Goal: Information Seeking & Learning: Learn about a topic

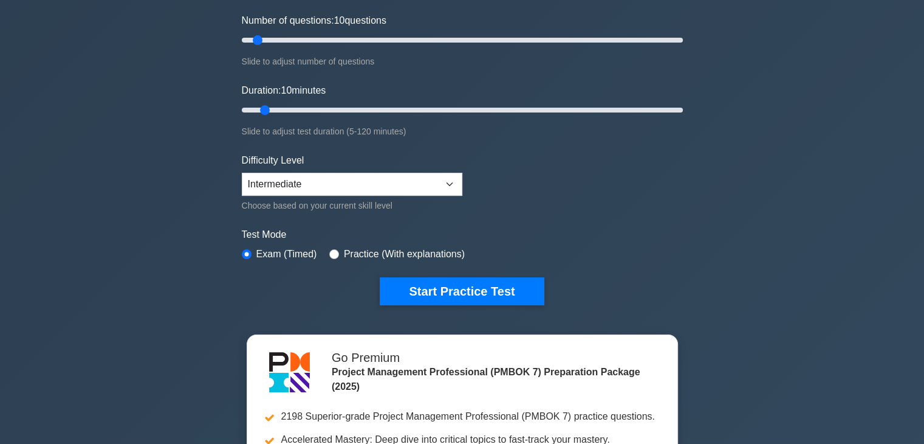
scroll to position [182, 0]
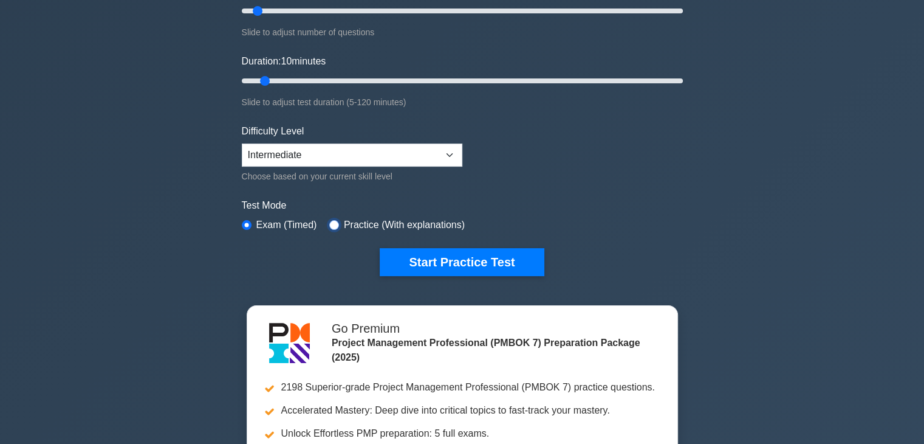
click at [331, 224] on input "radio" at bounding box center [334, 225] width 10 height 10
radio input "true"
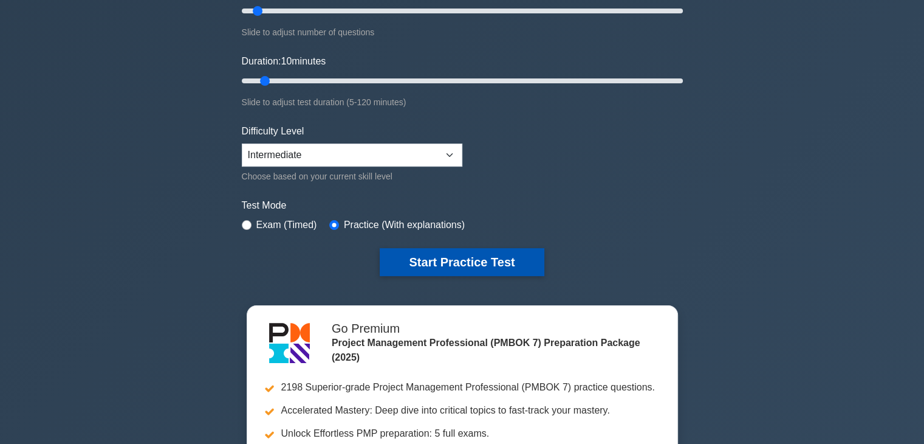
click at [448, 258] on button "Start Practice Test" at bounding box center [462, 262] width 164 height 28
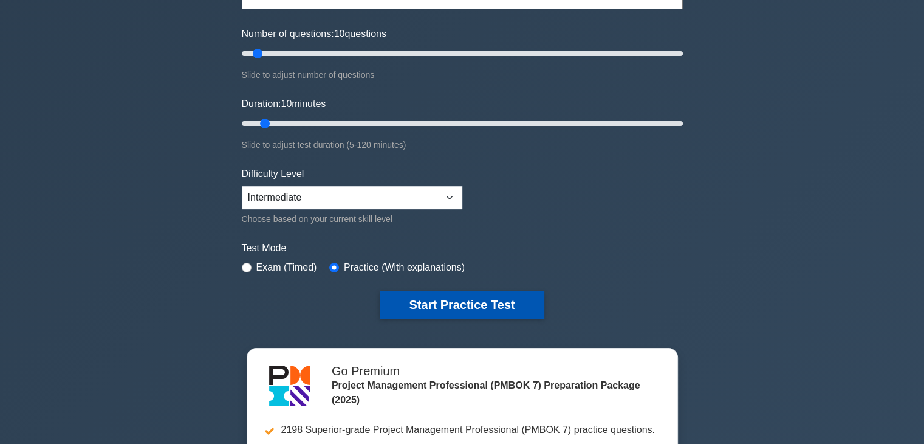
scroll to position [122, 0]
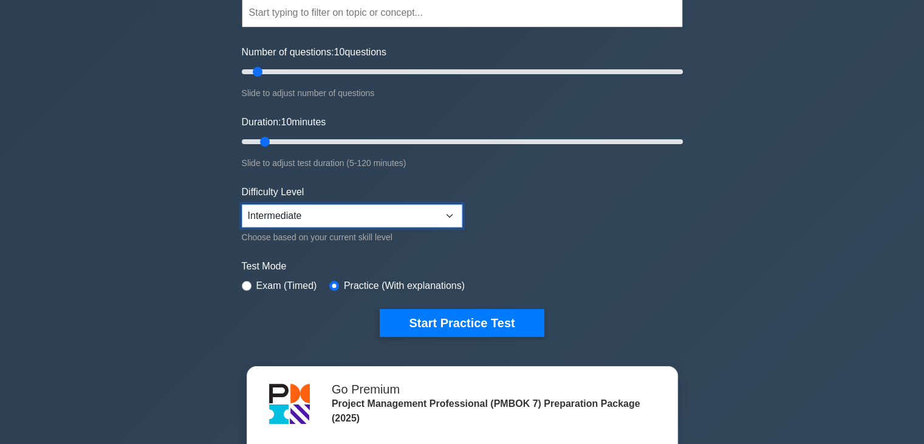
click at [424, 217] on select "Beginner Intermediate Expert" at bounding box center [352, 215] width 221 height 23
select select "beginner"
click at [242, 204] on select "Beginner Intermediate Expert" at bounding box center [352, 215] width 221 height 23
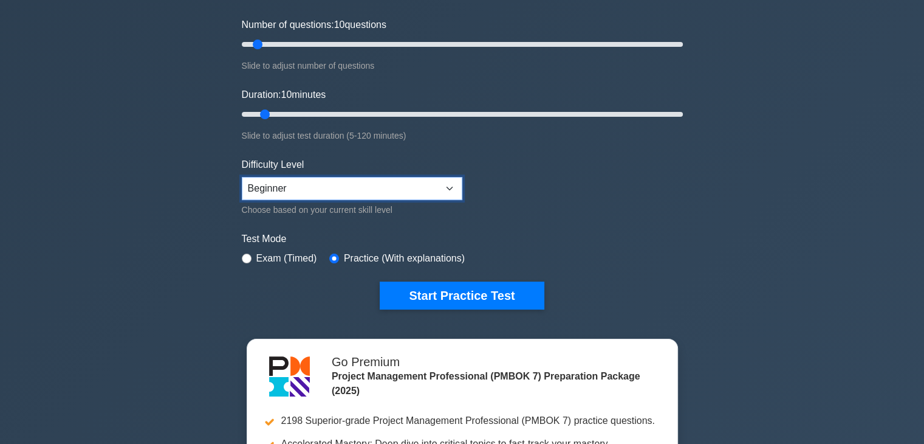
scroll to position [182, 0]
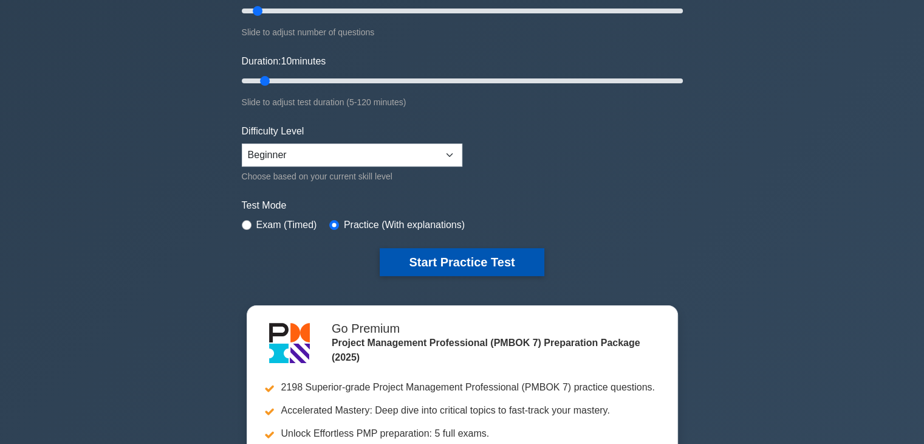
click at [452, 259] on button "Start Practice Test" at bounding box center [462, 262] width 164 height 28
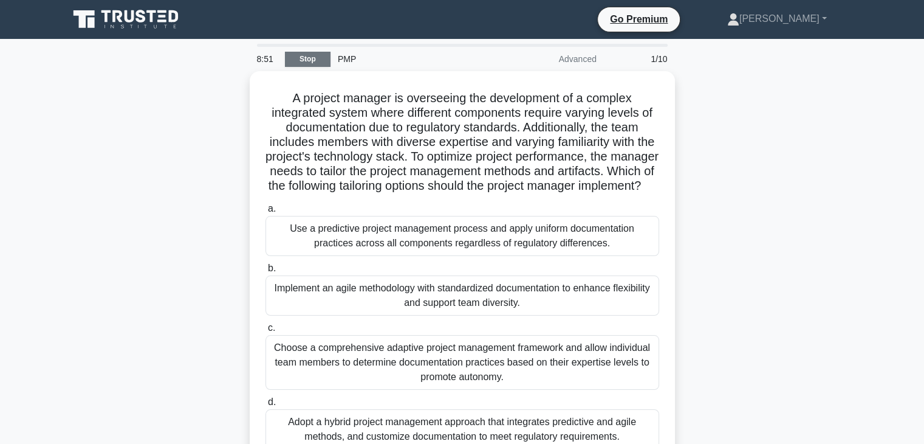
click at [307, 57] on link "Stop" at bounding box center [308, 59] width 46 height 15
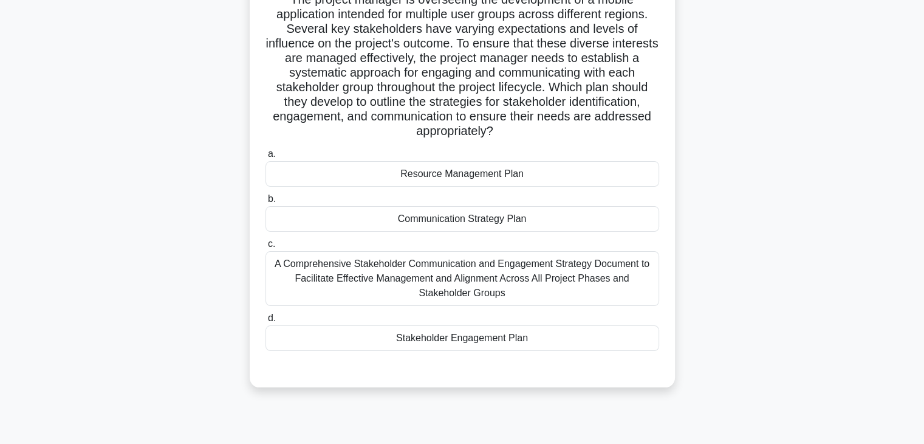
scroll to position [122, 0]
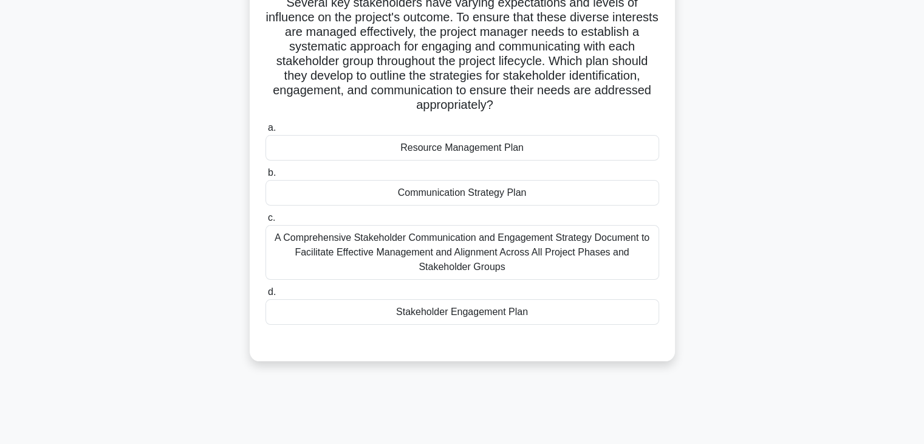
click at [420, 252] on div "A Comprehensive Stakeholder Communication and Engagement Strategy Document to F…" at bounding box center [463, 252] width 394 height 55
click at [266, 222] on input "c. A Comprehensive Stakeholder Communication and Engagement Strategy Document t…" at bounding box center [266, 218] width 0 height 8
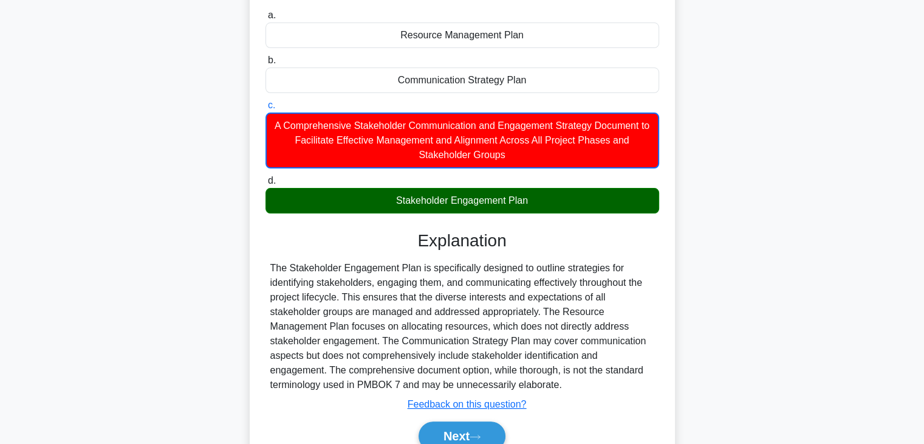
scroll to position [292, 0]
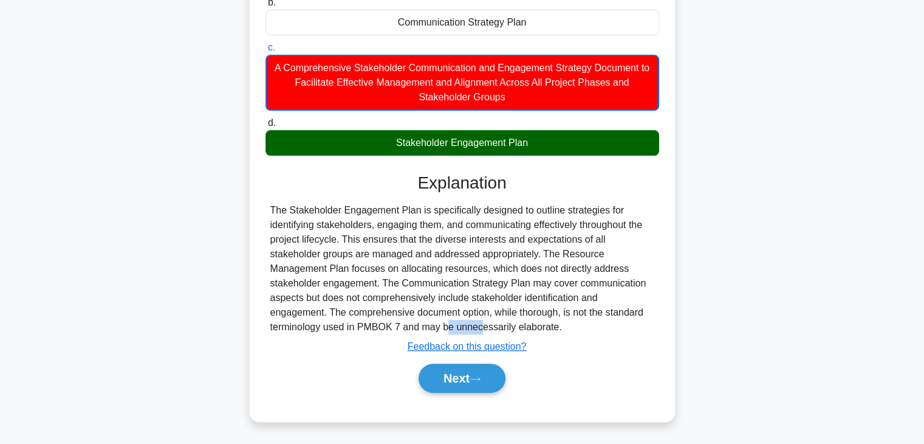
drag, startPoint x: 359, startPoint y: 326, endPoint x: 396, endPoint y: 326, distance: 37.7
click at [396, 326] on div "The Stakeholder Engagement Plan is specifically designed to outline strategies …" at bounding box center [462, 268] width 384 height 131
click at [447, 382] on button "Next" at bounding box center [462, 377] width 87 height 29
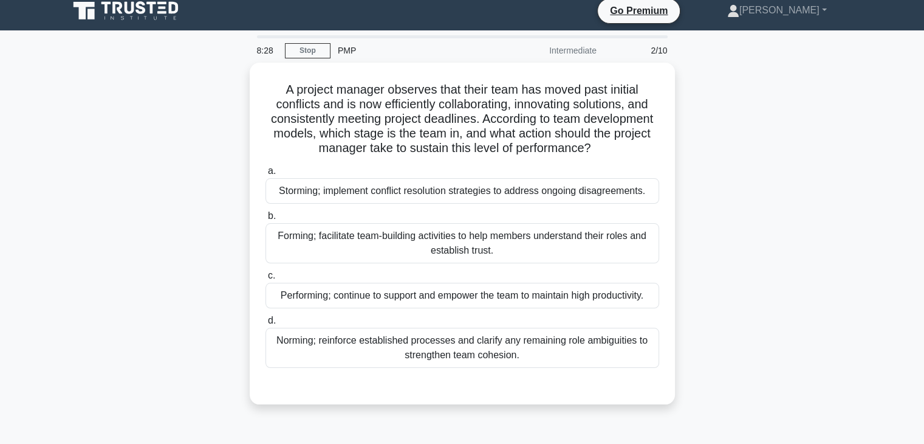
scroll to position [0, 0]
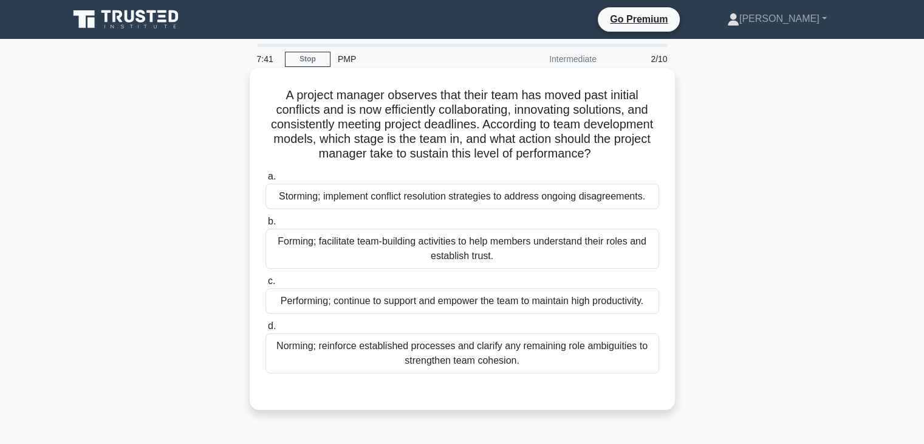
click at [452, 314] on div "Performing; continue to support and empower the team to maintain high productiv…" at bounding box center [463, 301] width 394 height 26
click at [266, 285] on input "c. Performing; continue to support and empower the team to maintain high produc…" at bounding box center [266, 281] width 0 height 8
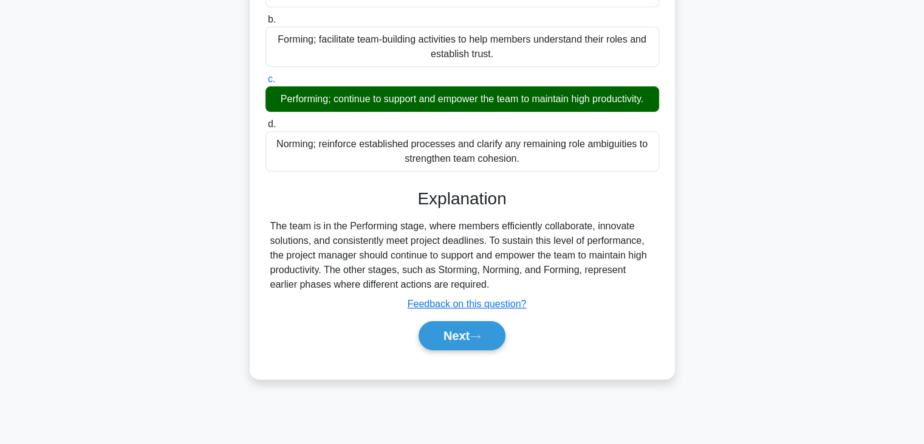
scroll to position [213, 0]
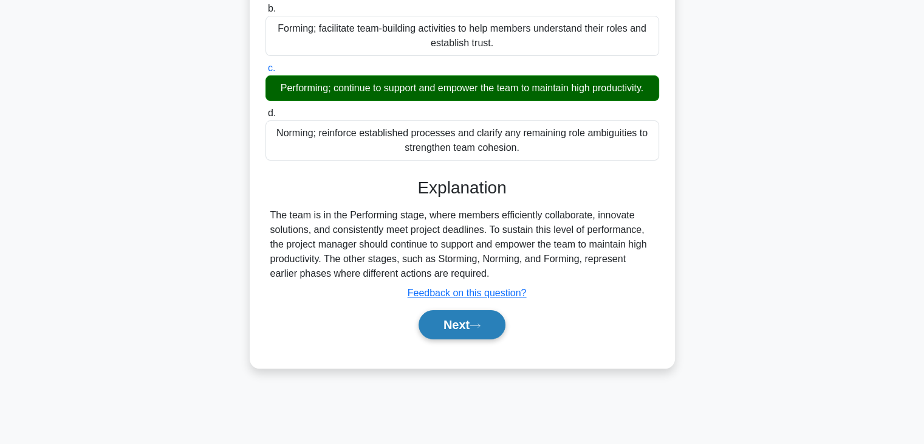
click at [440, 335] on button "Next" at bounding box center [462, 324] width 87 height 29
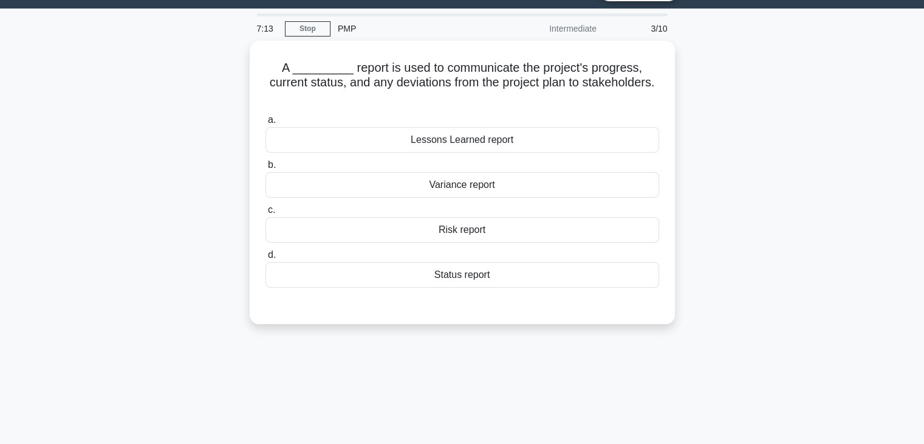
scroll to position [0, 0]
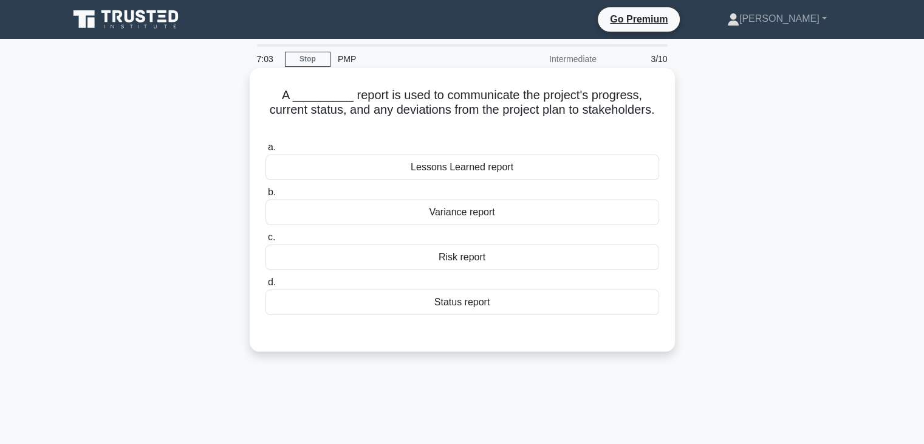
click at [448, 311] on div "Status report" at bounding box center [463, 302] width 394 height 26
click at [266, 286] on input "d. Status report" at bounding box center [266, 282] width 0 height 8
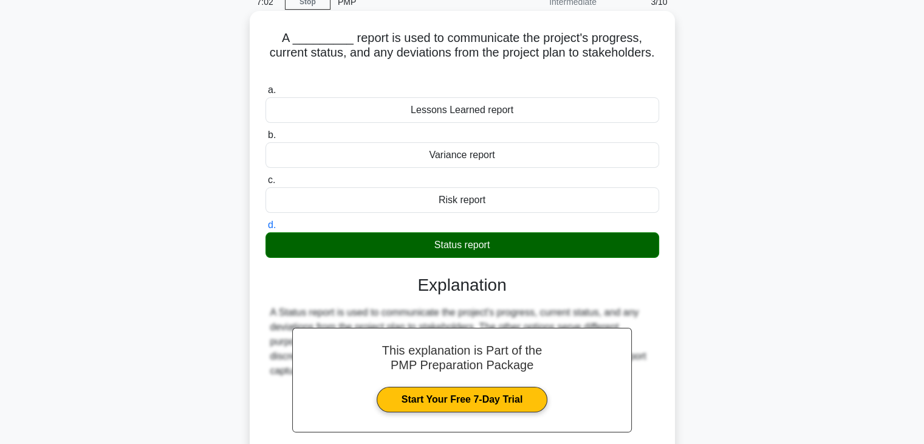
scroll to position [182, 0]
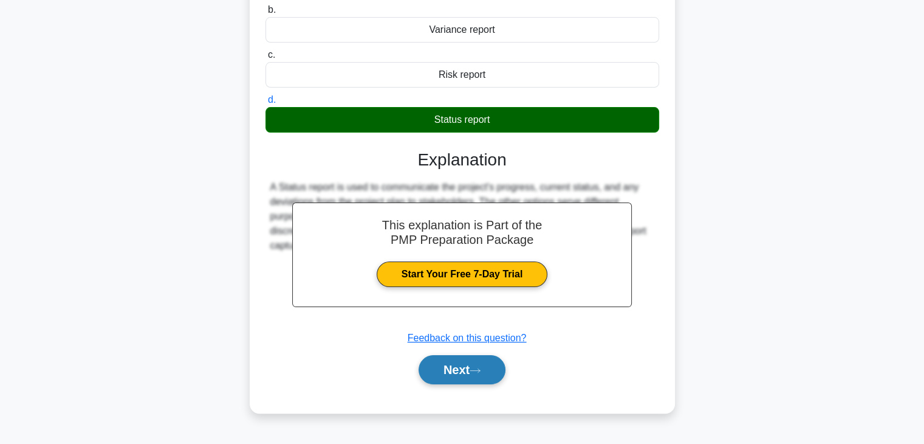
click at [449, 369] on button "Next" at bounding box center [462, 369] width 87 height 29
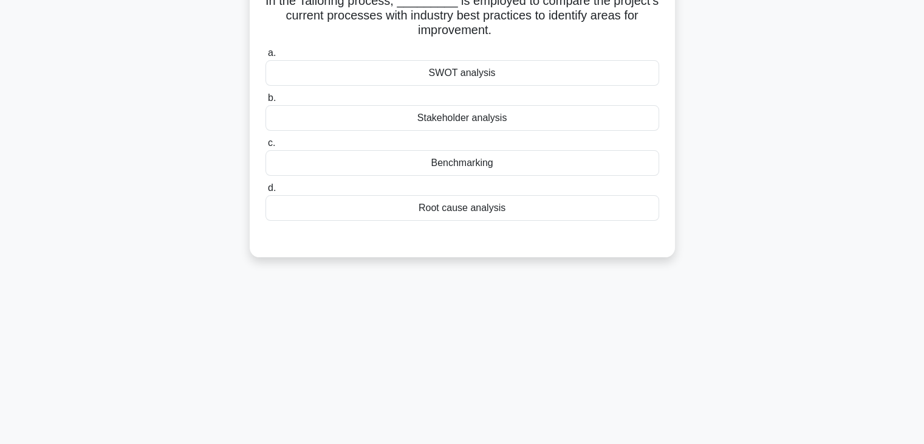
scroll to position [0, 0]
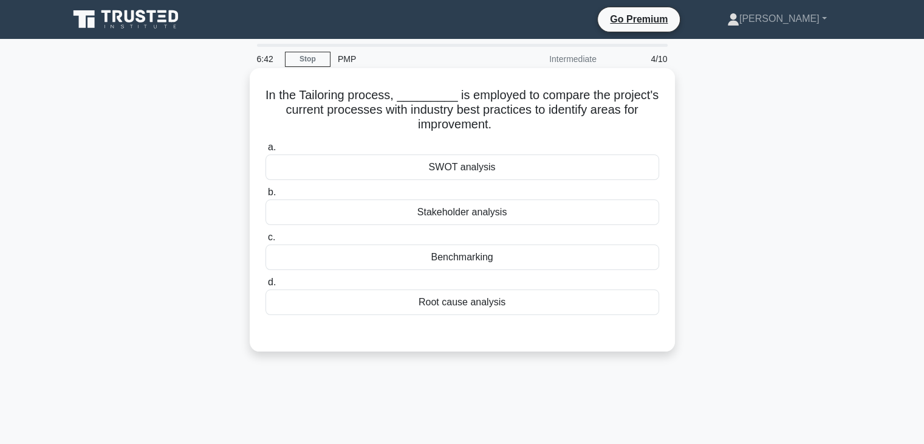
click at [457, 264] on div "Benchmarking" at bounding box center [463, 257] width 394 height 26
click at [266, 241] on input "c. Benchmarking" at bounding box center [266, 237] width 0 height 8
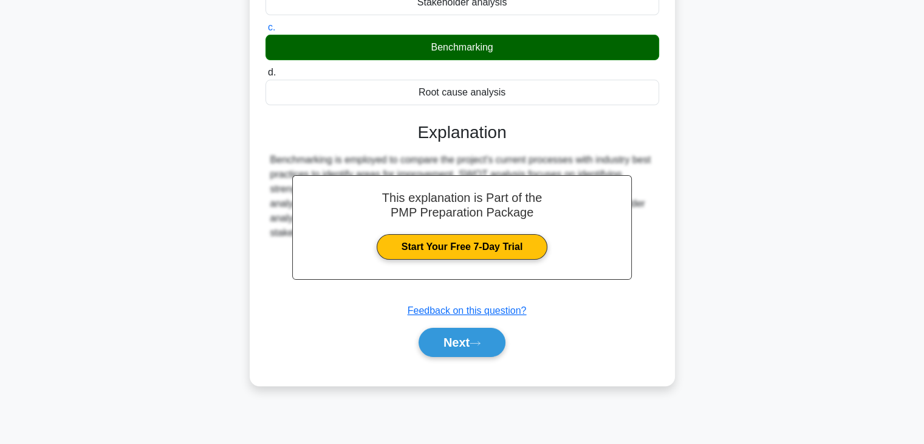
scroll to position [213, 0]
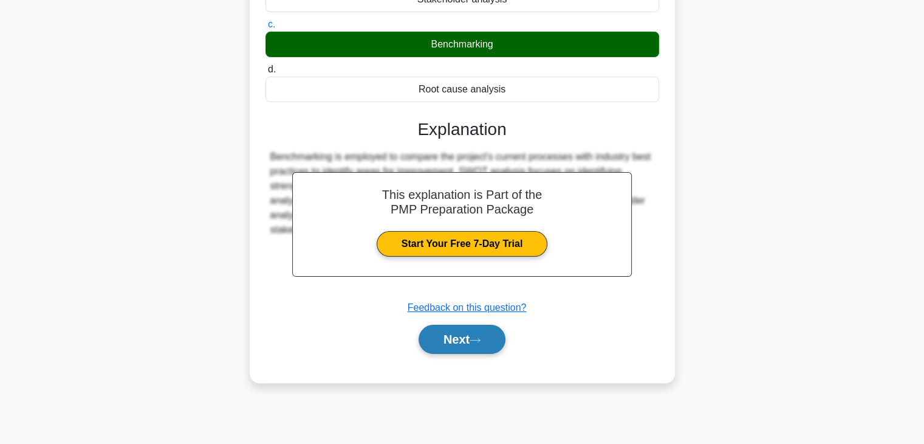
click at [454, 336] on button "Next" at bounding box center [462, 338] width 87 height 29
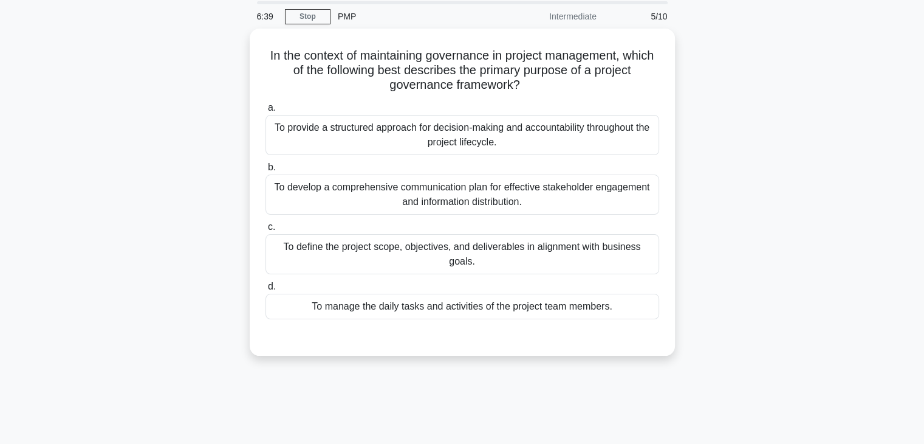
scroll to position [0, 0]
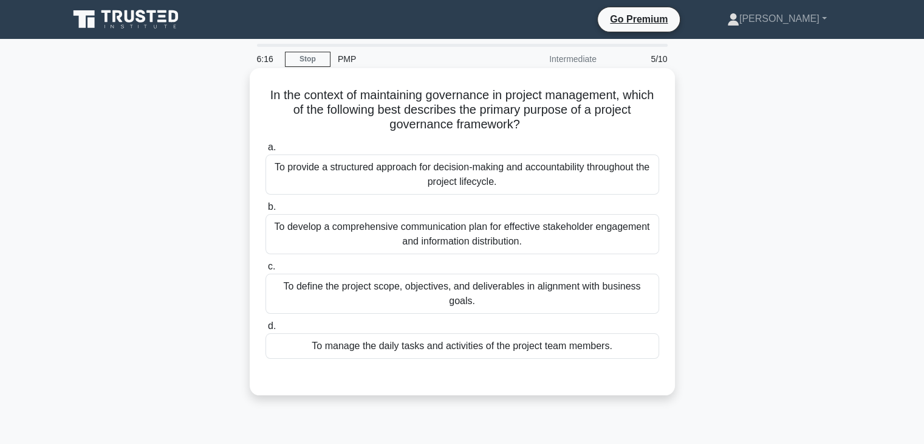
click at [475, 174] on div "To provide a structured approach for decision-making and accountability through…" at bounding box center [463, 174] width 394 height 40
click at [266, 151] on input "a. To provide a structured approach for decision-making and accountability thro…" at bounding box center [266, 147] width 0 height 8
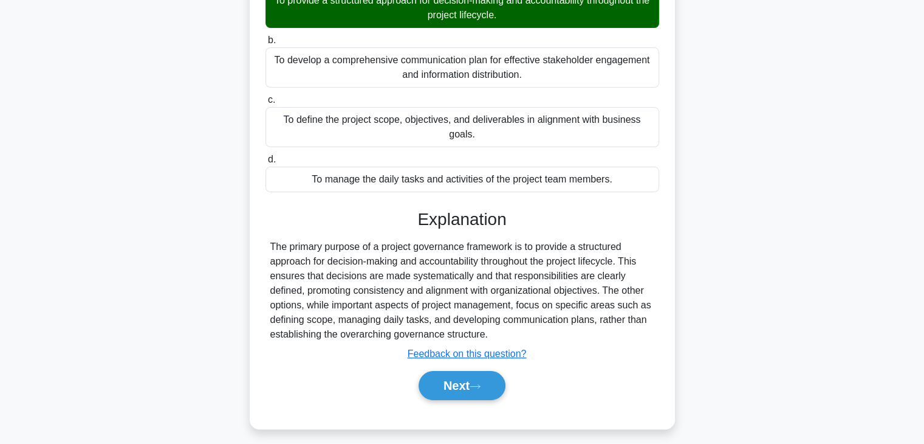
scroll to position [182, 0]
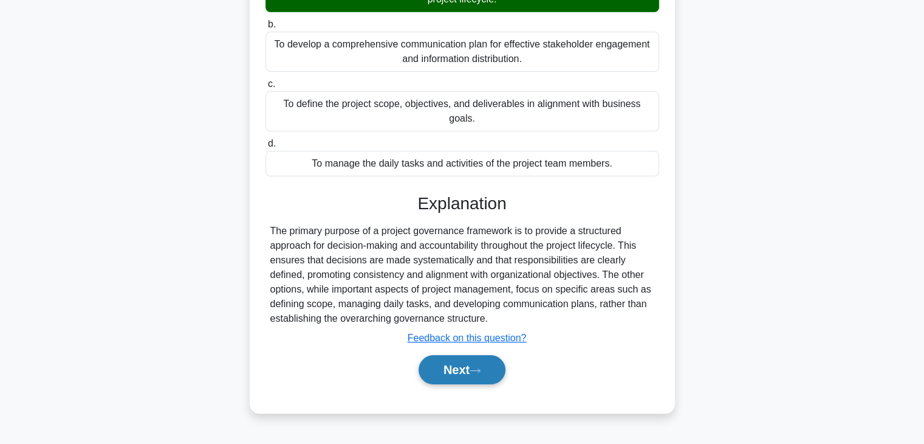
click at [447, 355] on button "Next" at bounding box center [462, 369] width 87 height 29
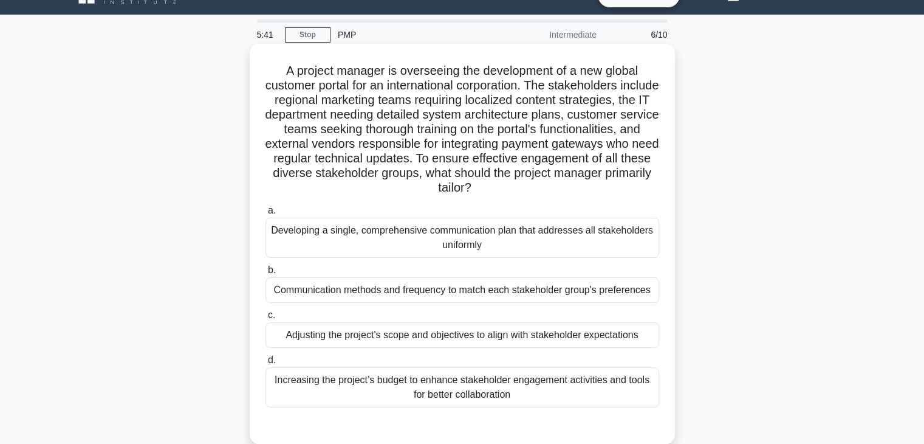
scroll to position [0, 0]
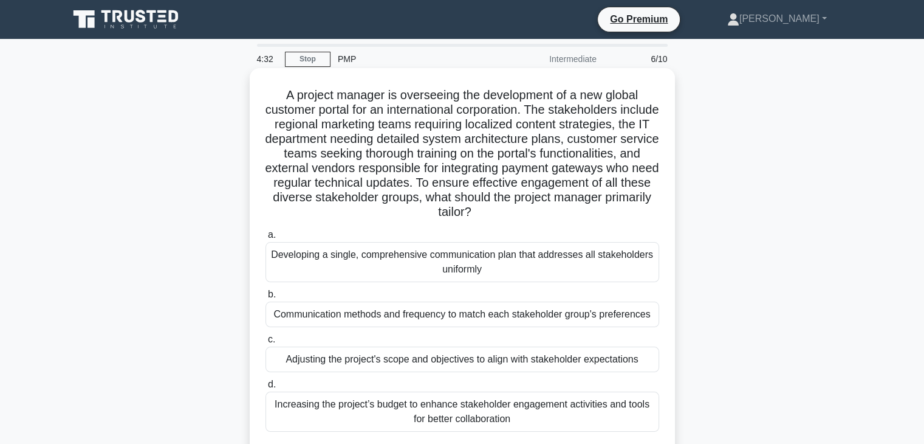
click at [305, 320] on div "Communication methods and frequency to match each stakeholder group's preferenc…" at bounding box center [463, 314] width 394 height 26
click at [266, 298] on input "b. Communication methods and frequency to match each stakeholder group's prefer…" at bounding box center [266, 294] width 0 height 8
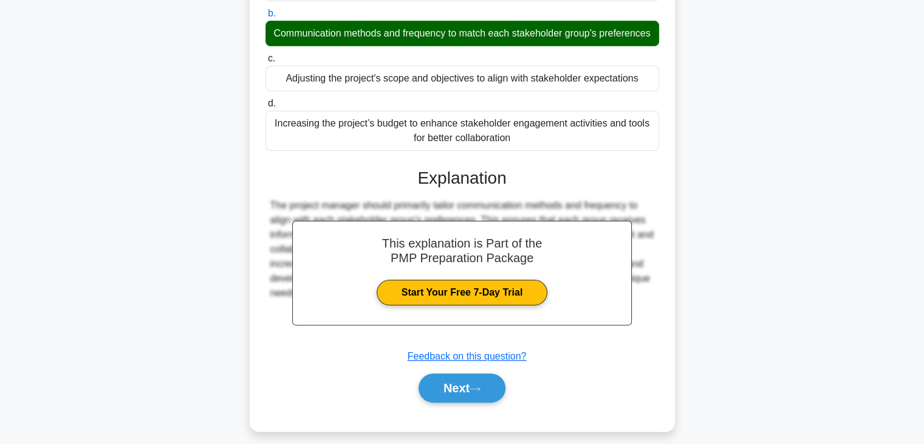
scroll to position [304, 0]
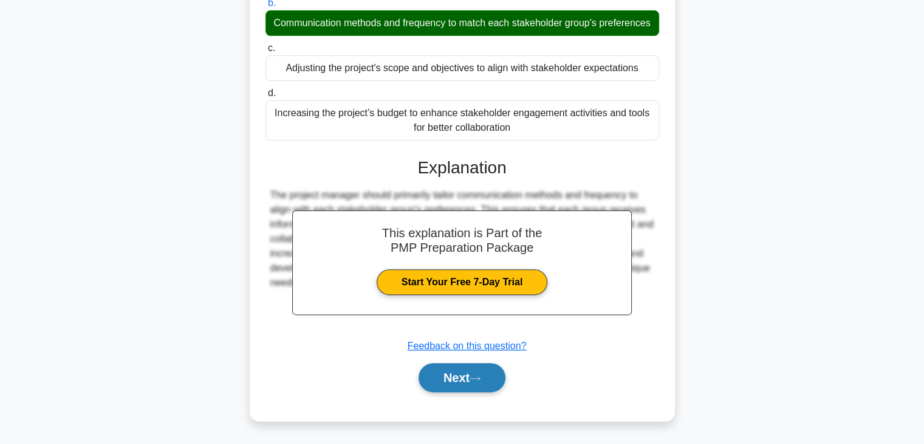
click at [455, 390] on button "Next" at bounding box center [462, 377] width 87 height 29
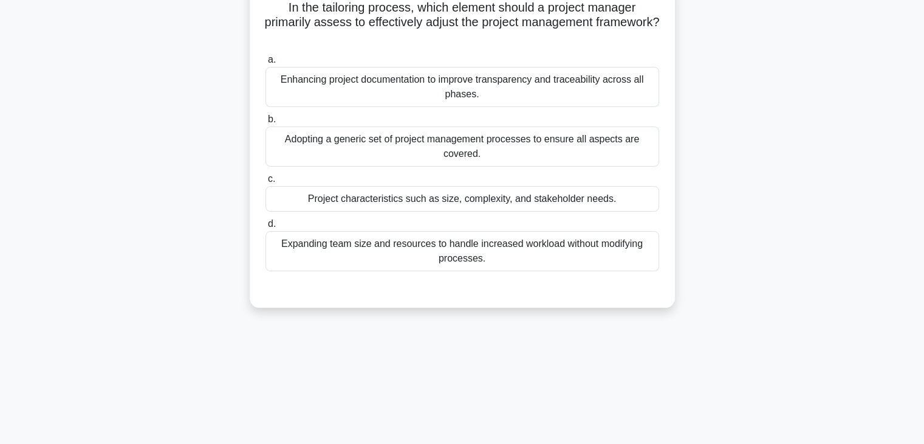
scroll to position [0, 0]
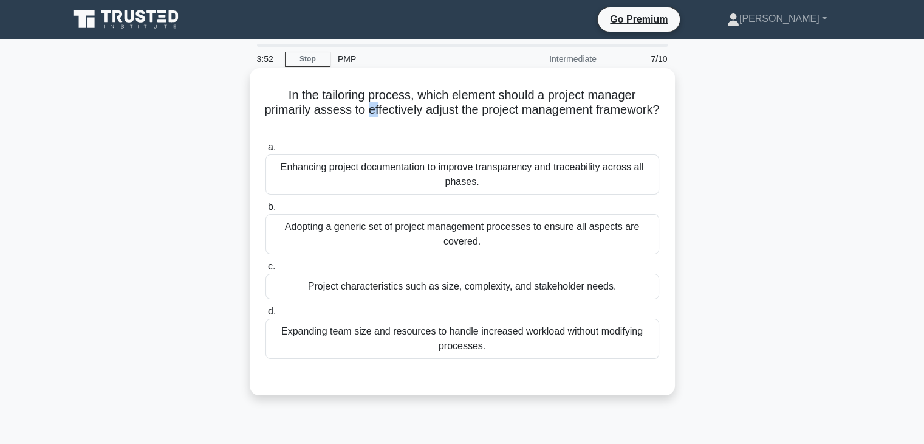
drag, startPoint x: 397, startPoint y: 108, endPoint x: 406, endPoint y: 106, distance: 8.6
click at [406, 106] on h5 "In the tailoring process, which element should a project manager primarily asse…" at bounding box center [462, 110] width 396 height 45
click at [417, 285] on div "Project characteristics such as size, complexity, and stakeholder needs." at bounding box center [463, 286] width 394 height 26
click at [266, 270] on input "c. Project characteristics such as size, complexity, and stakeholder needs." at bounding box center [266, 267] width 0 height 8
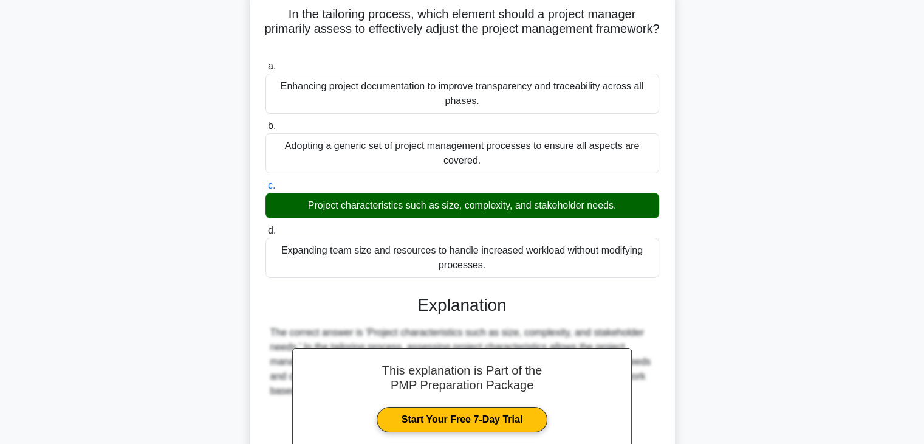
scroll to position [218, 0]
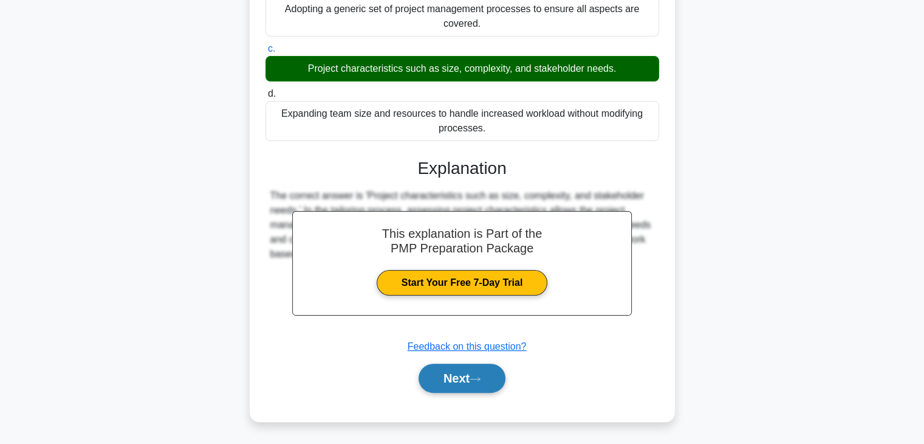
click at [451, 386] on button "Next" at bounding box center [462, 377] width 87 height 29
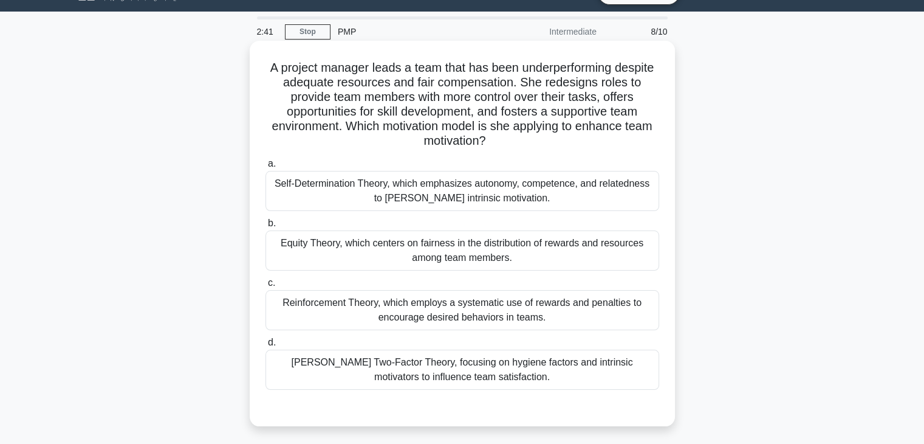
scroll to position [0, 0]
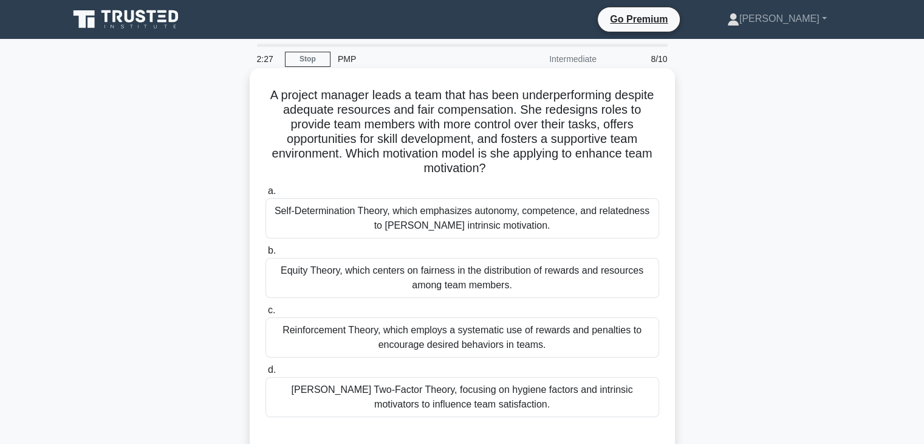
click at [423, 435] on div "a. Self-Determination Theory, which emphasizes autonomy, competence, and relate…" at bounding box center [462, 310] width 396 height 258
click at [424, 405] on div "[PERSON_NAME] Two-Factor Theory, focusing on hygiene factors and intrinsic moti…" at bounding box center [463, 397] width 394 height 40
click at [266, 374] on input "[PERSON_NAME] Two-Factor Theory, focusing on hygiene factors and intrinsic moti…" at bounding box center [266, 370] width 0 height 8
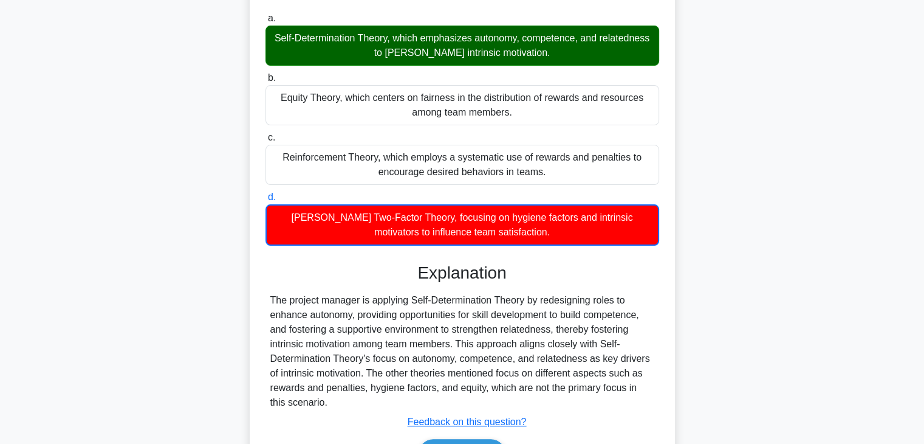
scroll to position [248, 0]
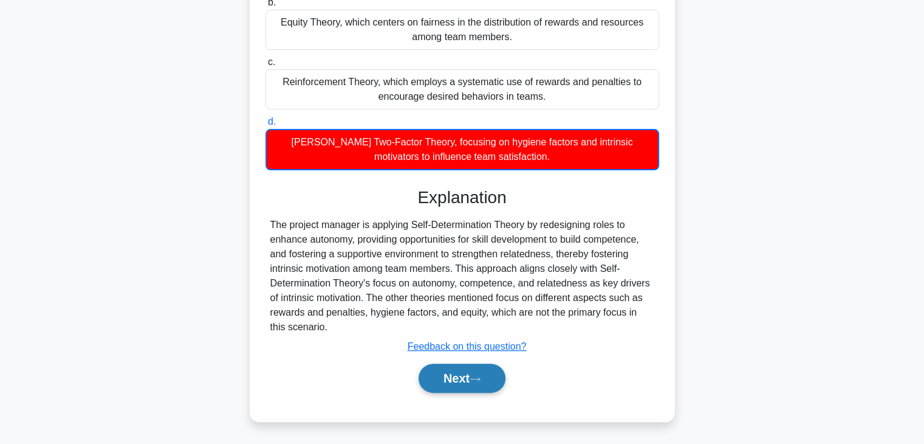
click at [439, 379] on button "Next" at bounding box center [462, 377] width 87 height 29
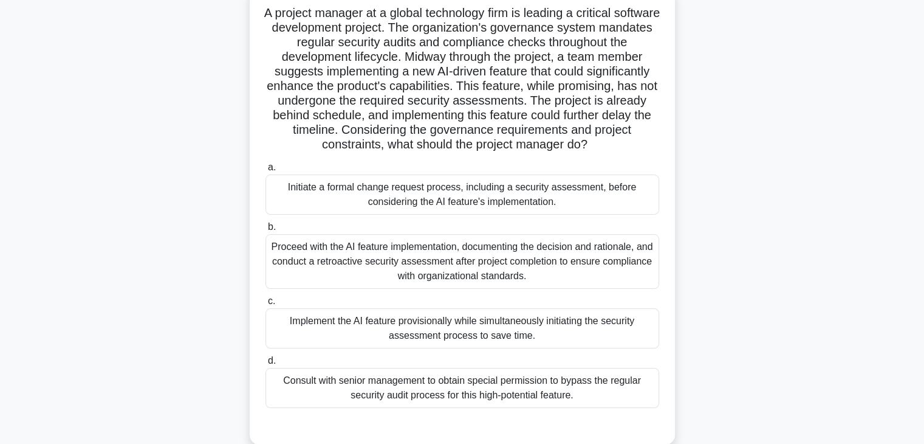
scroll to position [61, 0]
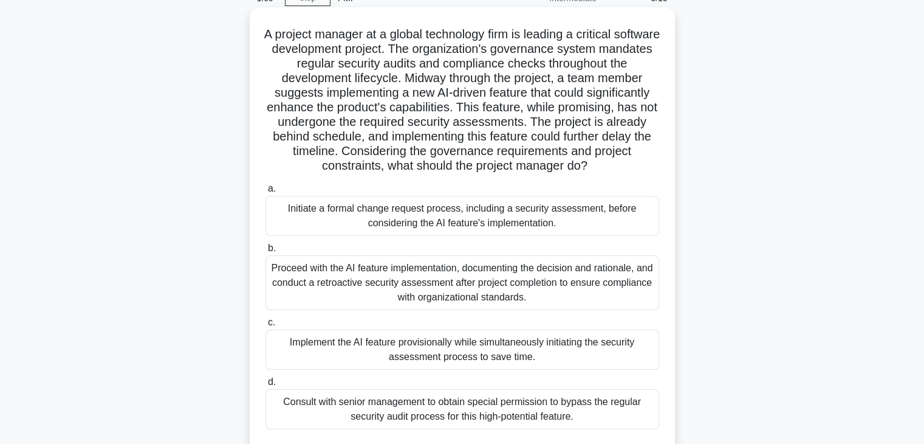
click at [388, 216] on div "Initiate a formal change request process, including a security assessment, befo…" at bounding box center [463, 216] width 394 height 40
click at [266, 193] on input "a. Initiate a formal change request process, including a security assessment, b…" at bounding box center [266, 189] width 0 height 8
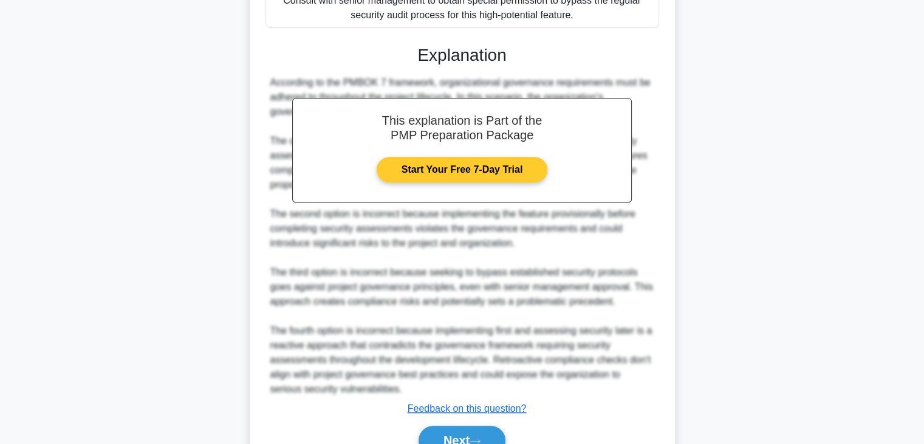
scroll to position [486, 0]
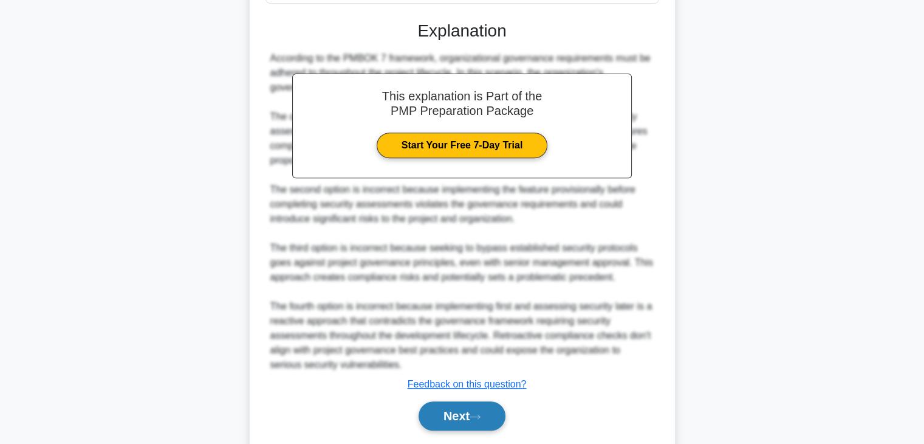
click at [447, 419] on button "Next" at bounding box center [462, 415] width 87 height 29
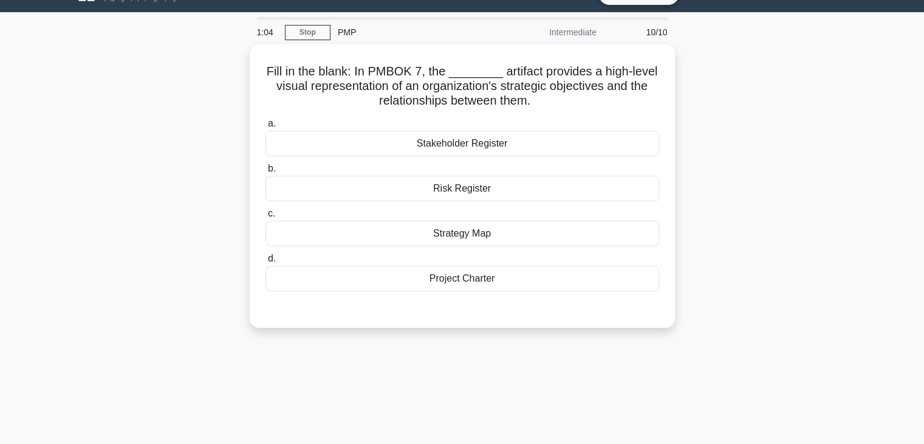
scroll to position [0, 0]
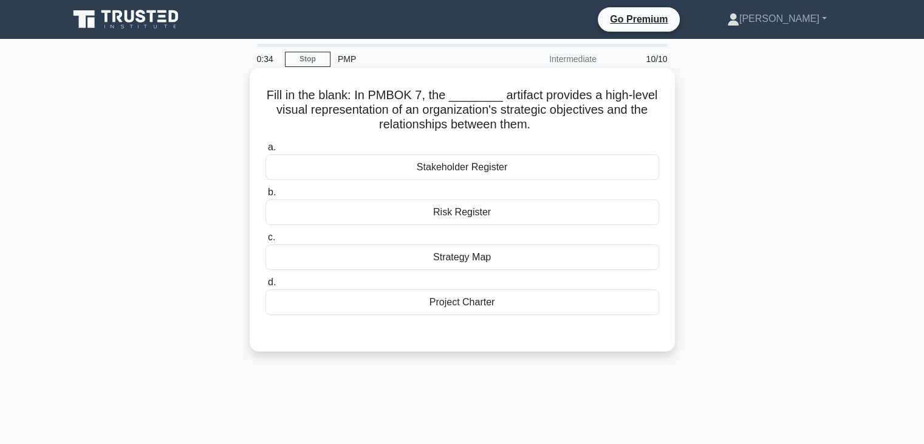
drag, startPoint x: 376, startPoint y: 125, endPoint x: 538, endPoint y: 131, distance: 161.8
click at [537, 129] on h5 "Fill in the blank: In PMBOK 7, the ________ artifact provides a high-level visu…" at bounding box center [462, 110] width 396 height 45
click at [484, 255] on div "Strategy Map" at bounding box center [463, 257] width 394 height 26
click at [266, 241] on input "c. Strategy Map" at bounding box center [266, 237] width 0 height 8
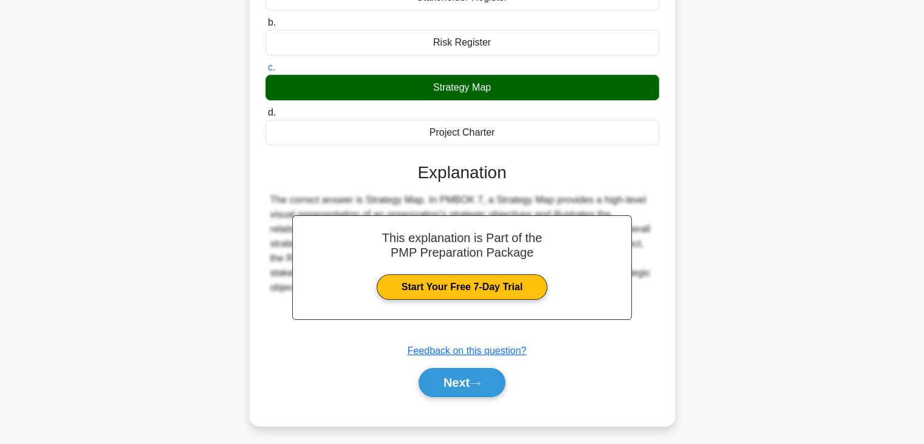
scroll to position [213, 0]
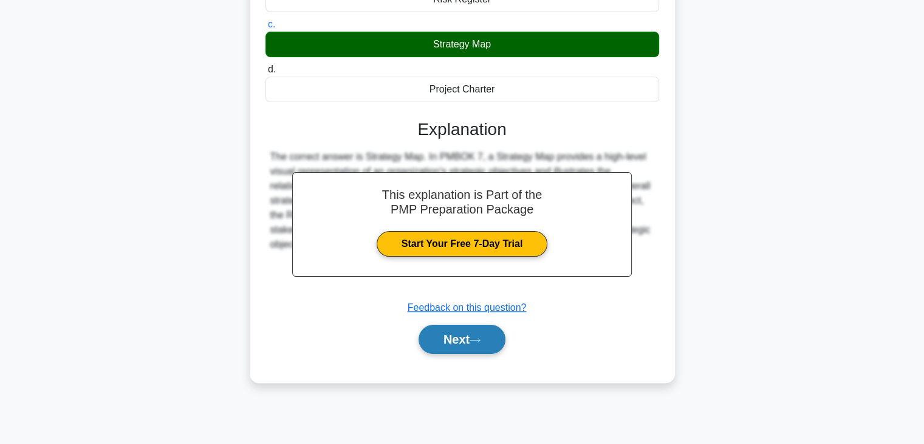
click at [447, 340] on button "Next" at bounding box center [462, 338] width 87 height 29
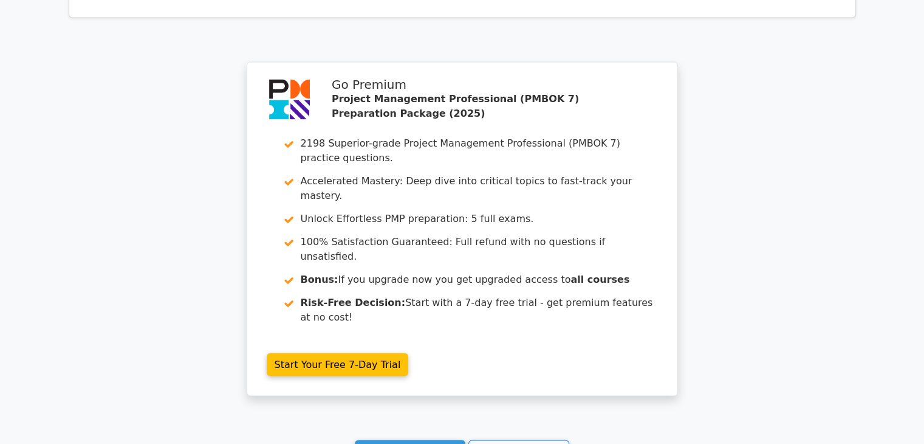
scroll to position [2044, 0]
